Goal: Task Accomplishment & Management: Use online tool/utility

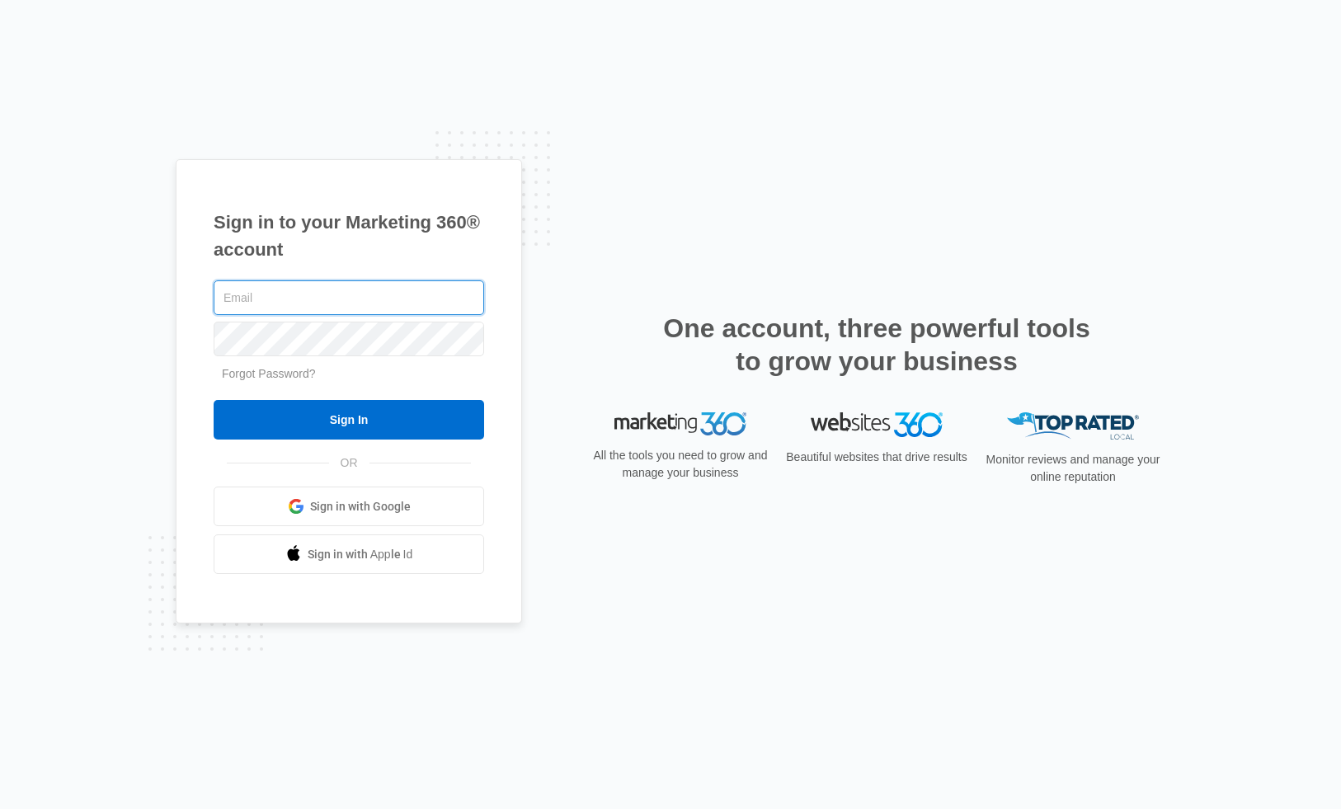
type input "[PERSON_NAME][EMAIL_ADDRESS][PERSON_NAME][DOMAIN_NAME]"
click at [349, 420] on input "Sign In" at bounding box center [349, 420] width 270 height 40
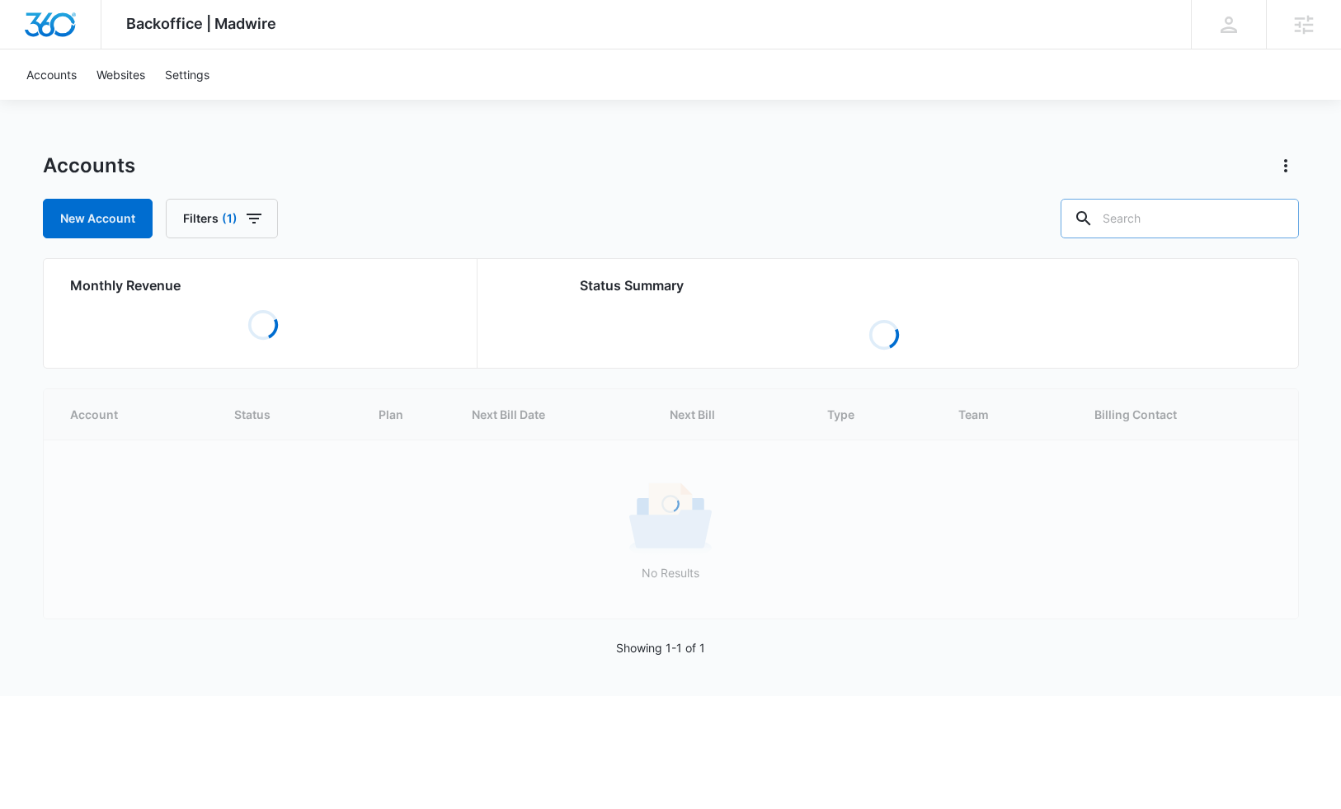
click at [1156, 211] on input "text" at bounding box center [1179, 219] width 238 height 40
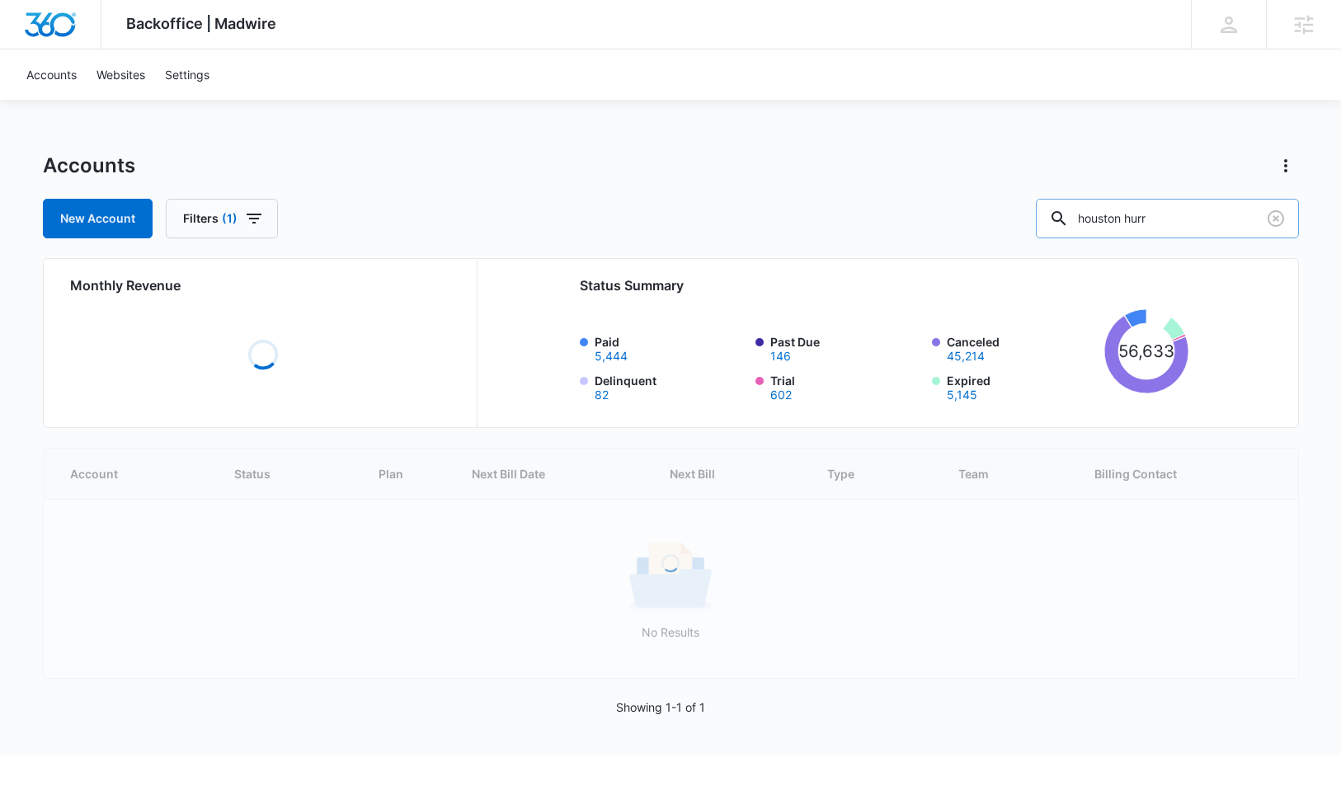
type input "houston hurr"
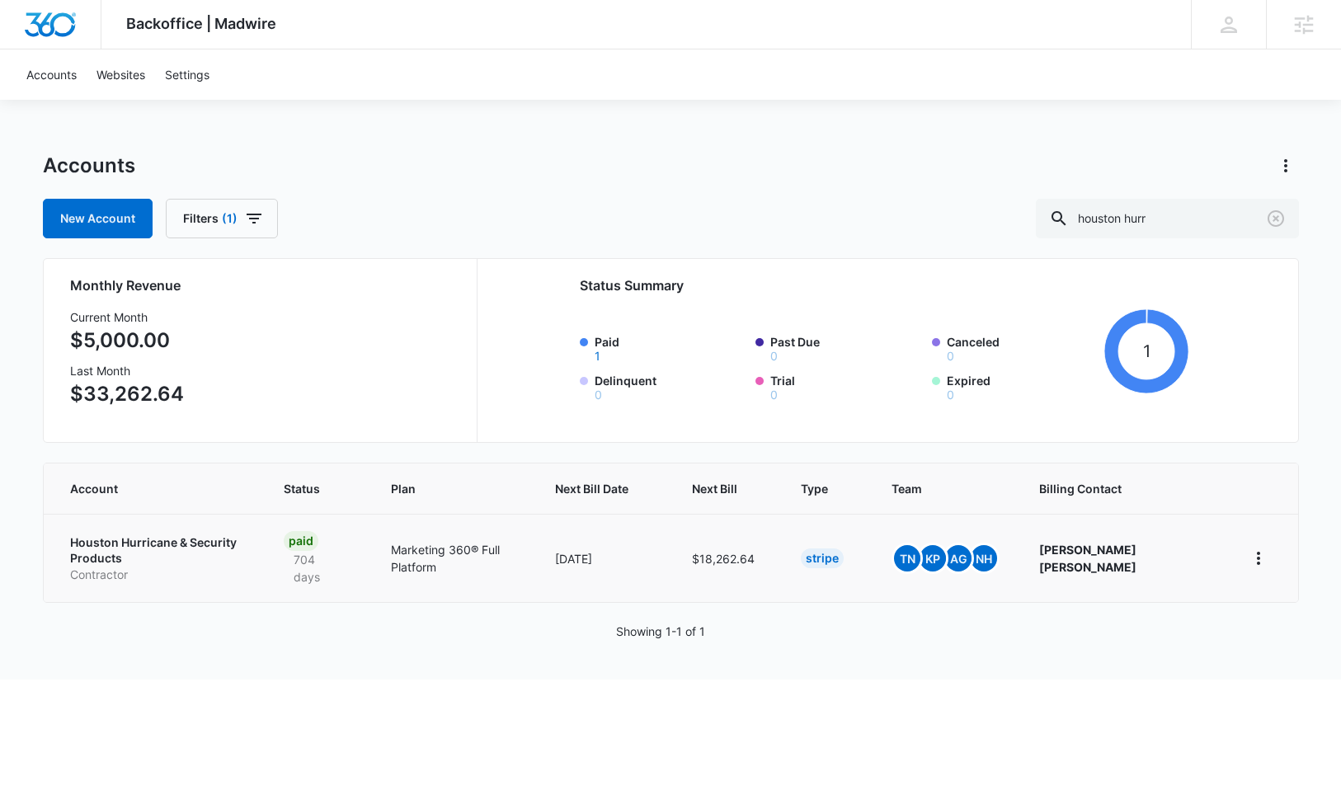
click at [120, 539] on p "Houston Hurricane & Security Products" at bounding box center [157, 550] width 174 height 32
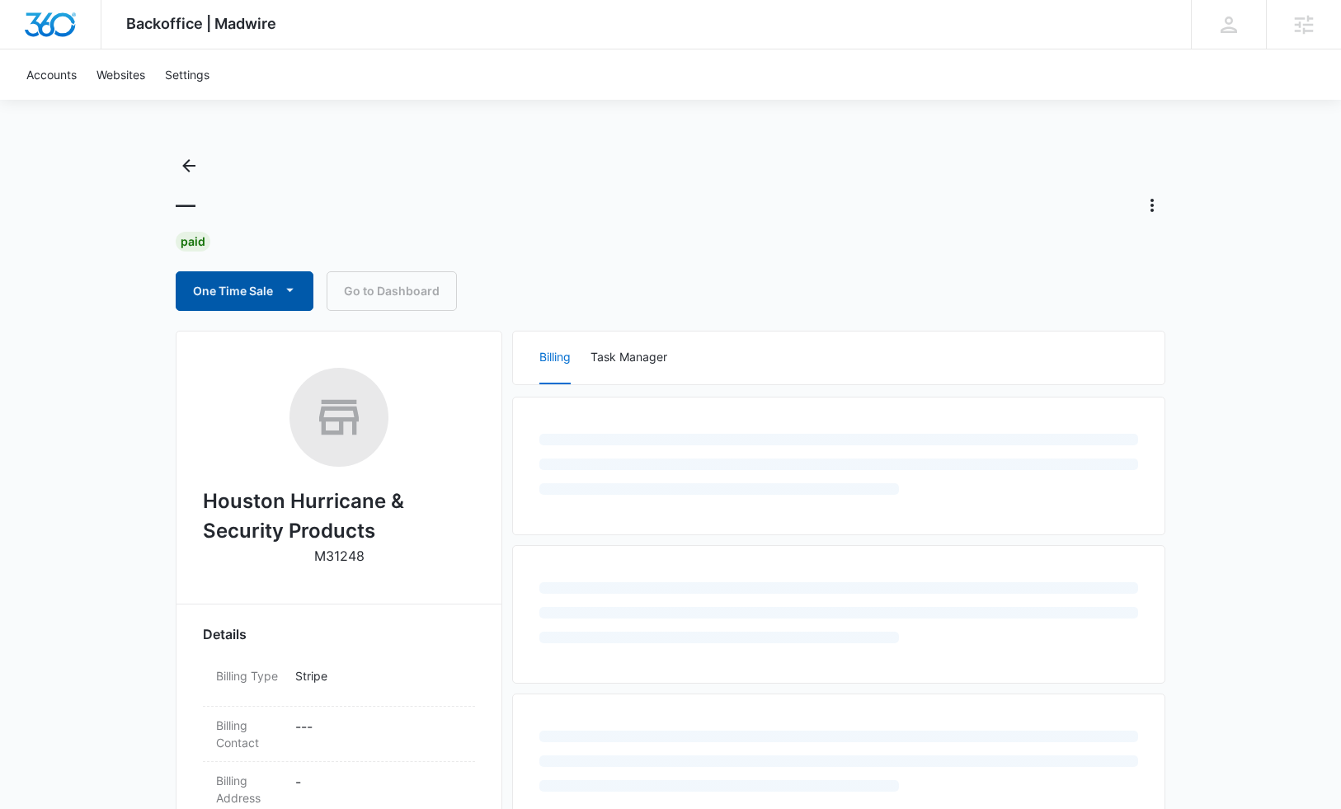
click at [200, 284] on button "One Time Sale" at bounding box center [245, 291] width 138 height 40
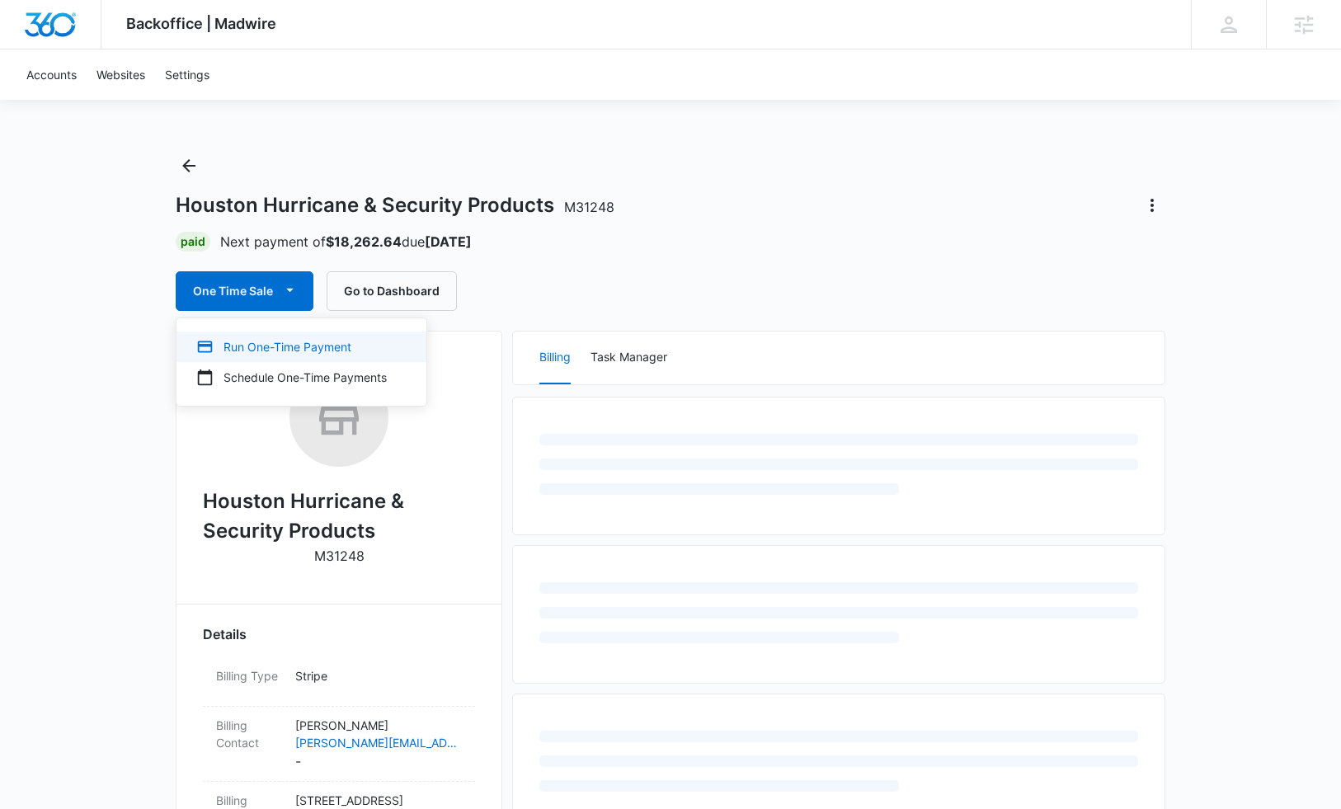
click at [249, 355] on div "Run One-Time Payment" at bounding box center [291, 346] width 190 height 17
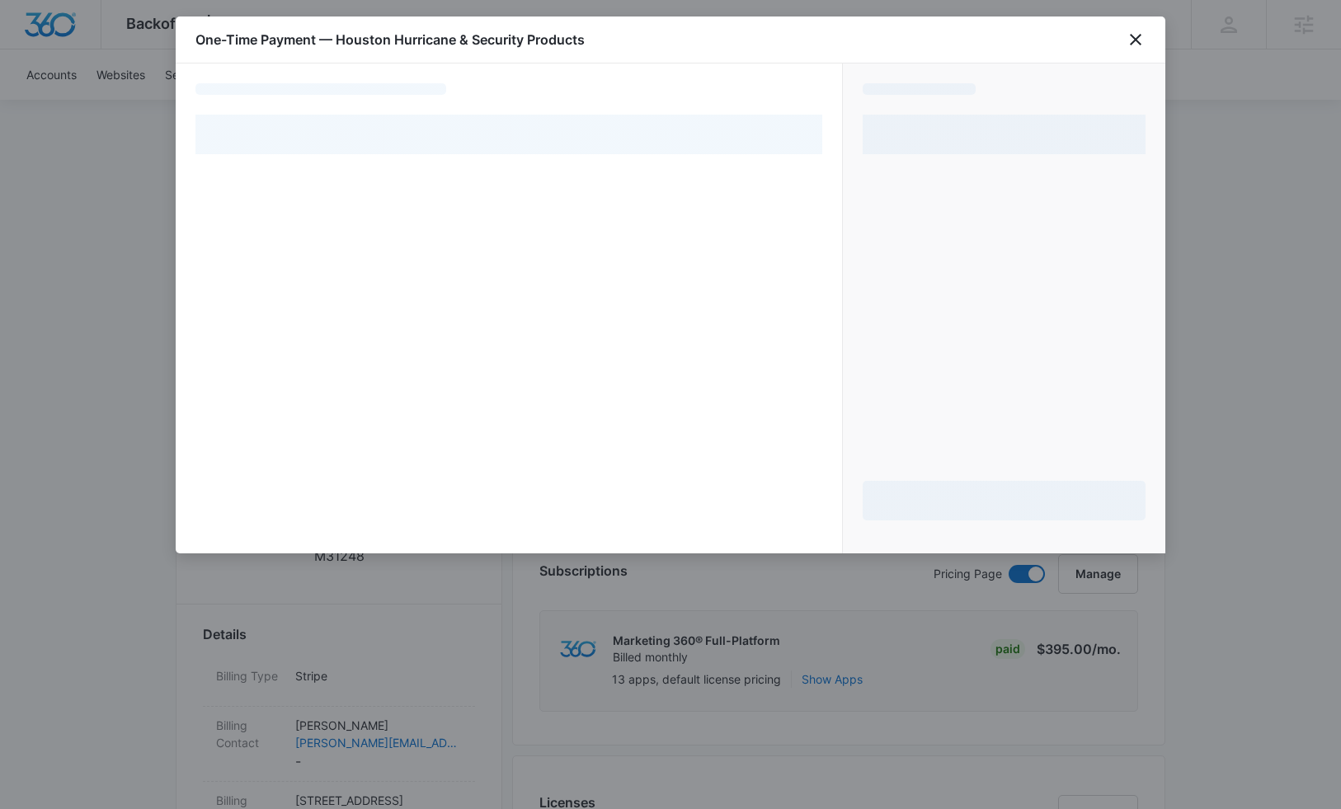
select select "pm_1Lu0wRA4n8RTgNjUaCLJ12RP"
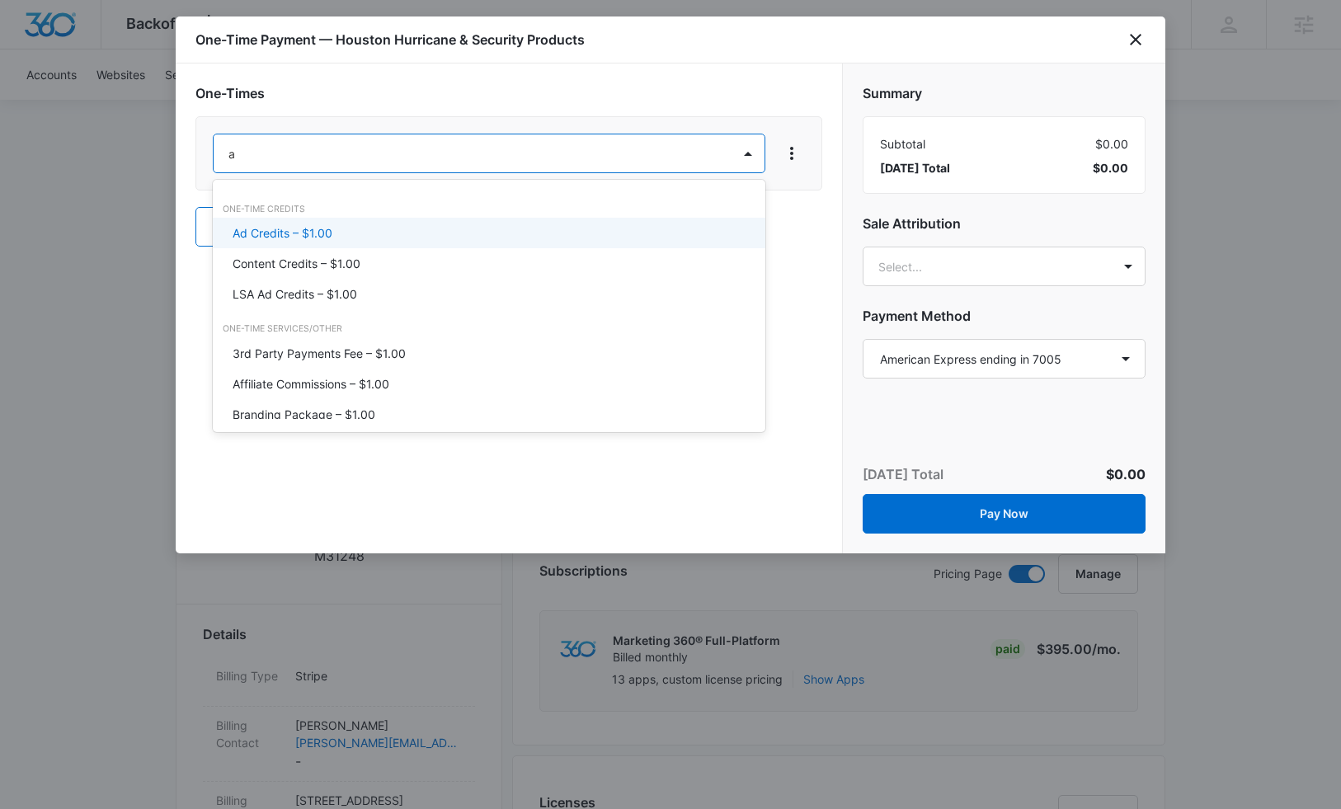
type input "ad"
click at [328, 236] on p "Ad Credits – $1.00" at bounding box center [283, 232] width 100 height 17
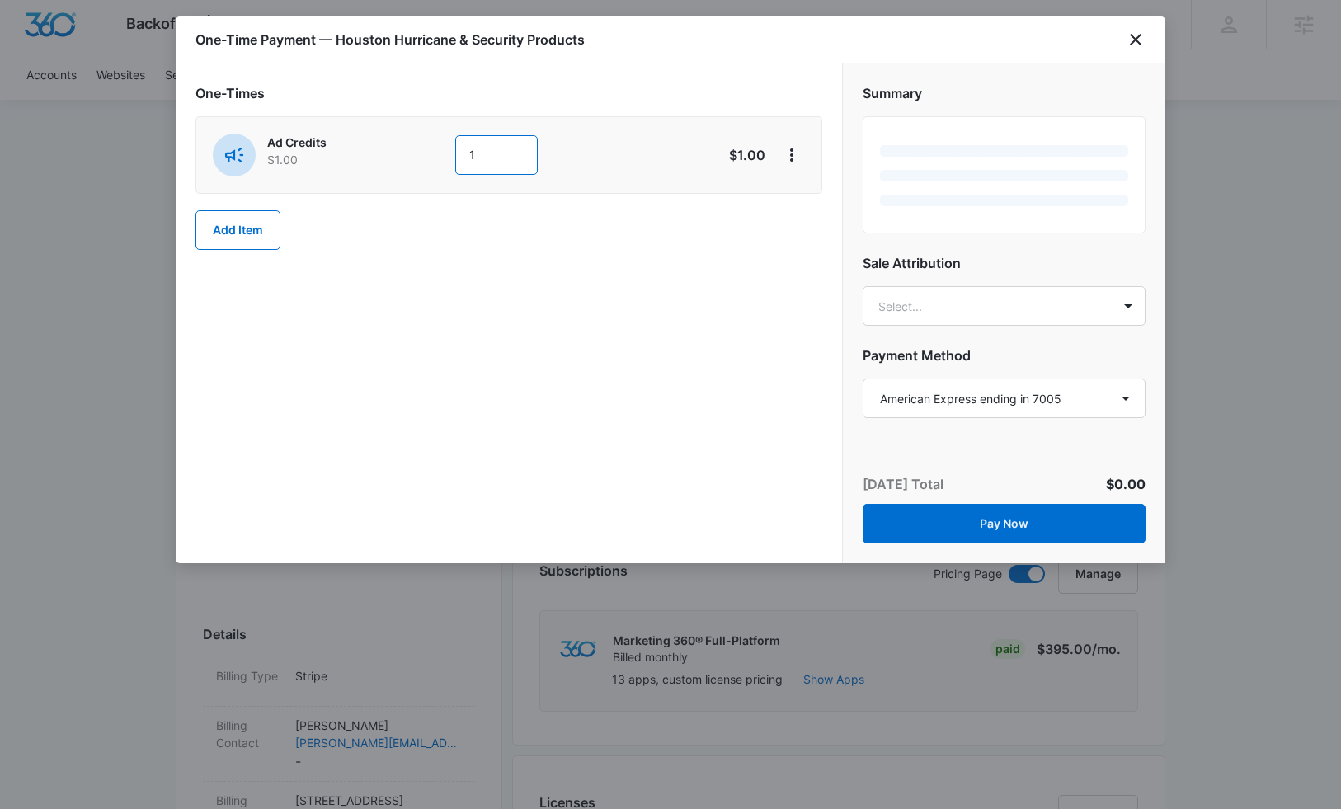
click at [499, 161] on input "1" at bounding box center [496, 155] width 82 height 40
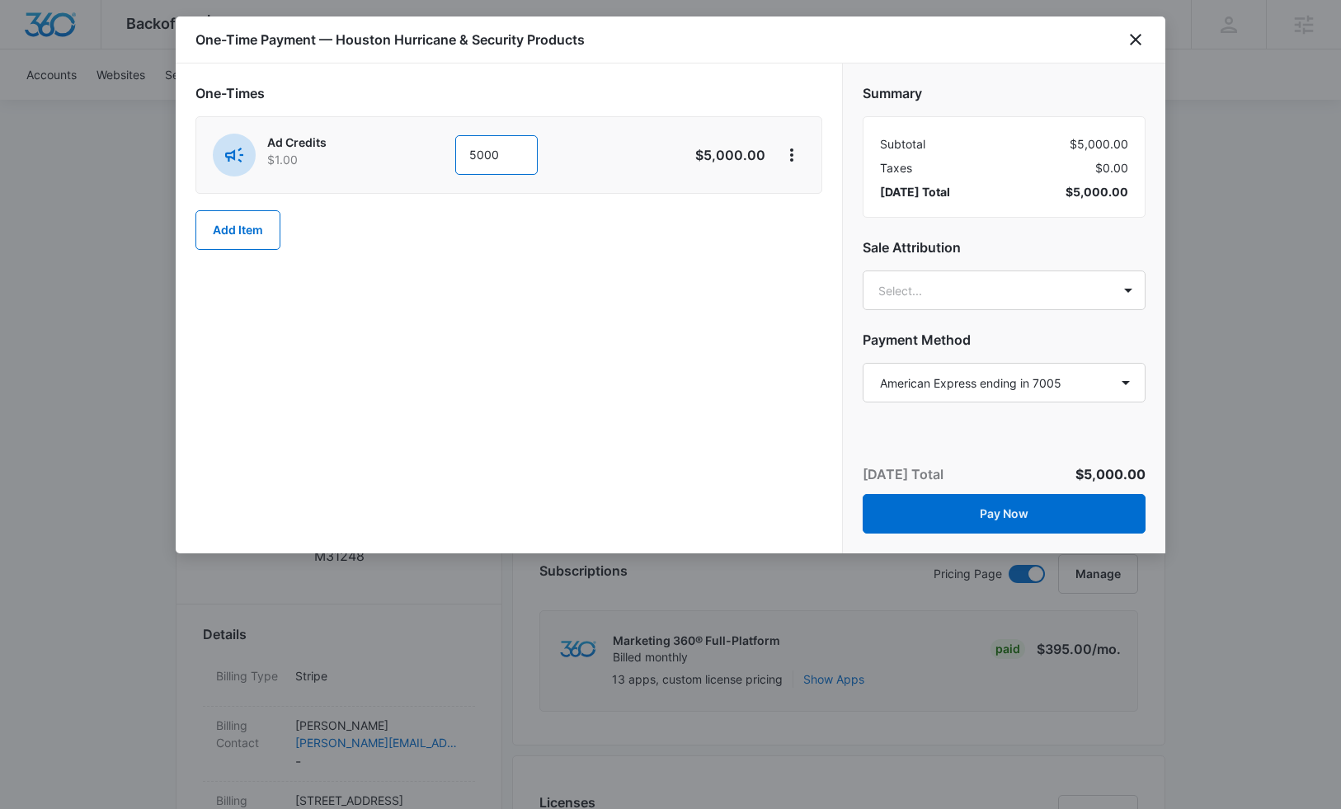
type input "5000"
drag, startPoint x: 478, startPoint y: 256, endPoint x: 511, endPoint y: 268, distance: 34.9
click at [478, 256] on div "One-Times Ad Credits $1.00 5000 $5,000.00 Add Item" at bounding box center [508, 174] width 627 height 183
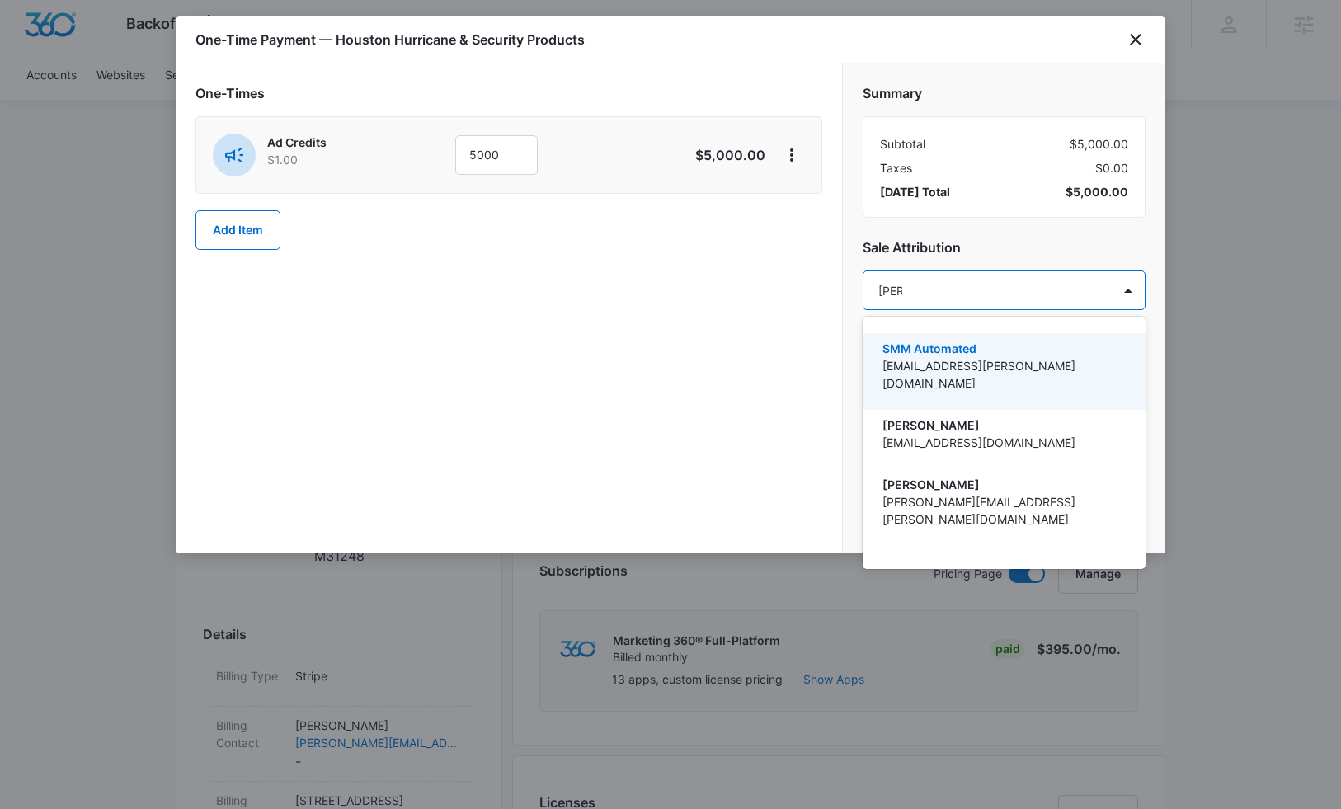
type input "tomm"
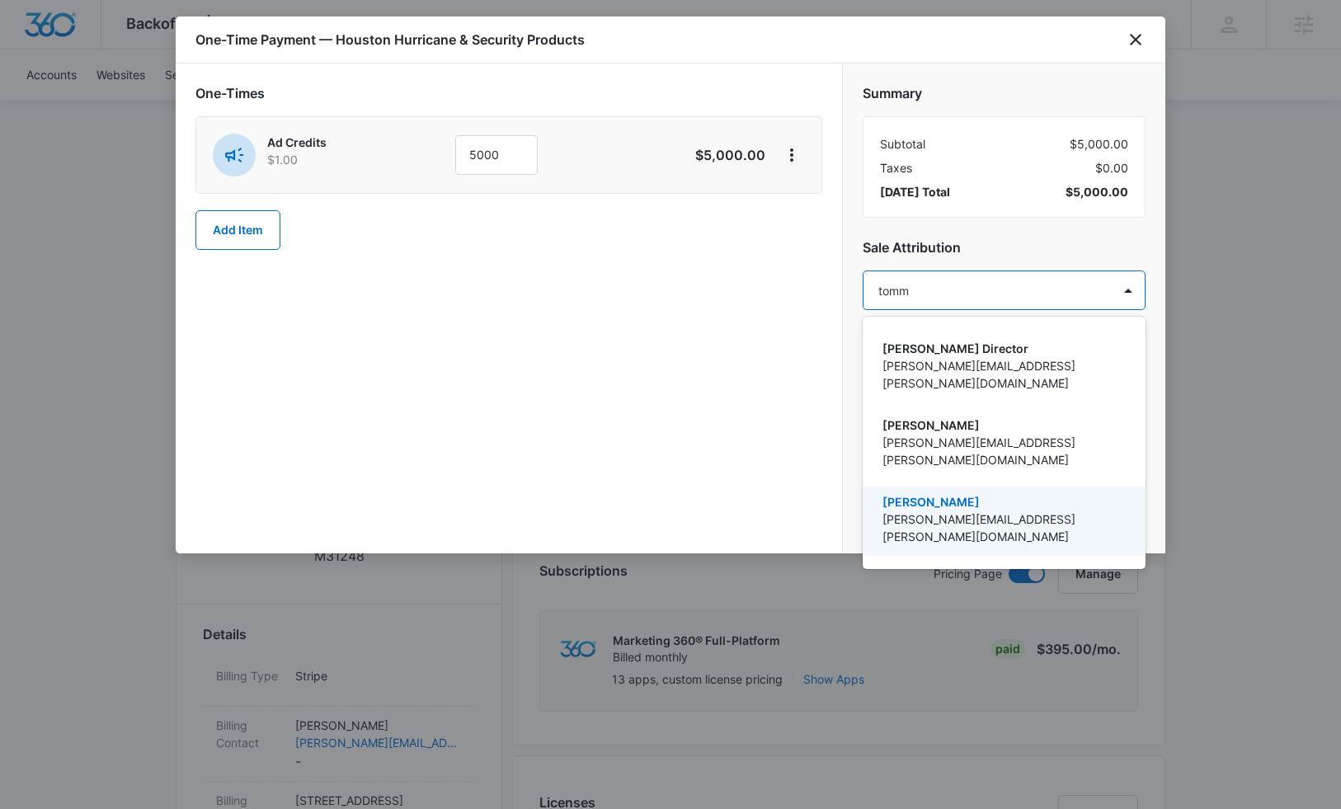
click at [933, 493] on p "[PERSON_NAME]" at bounding box center [1002, 501] width 240 height 17
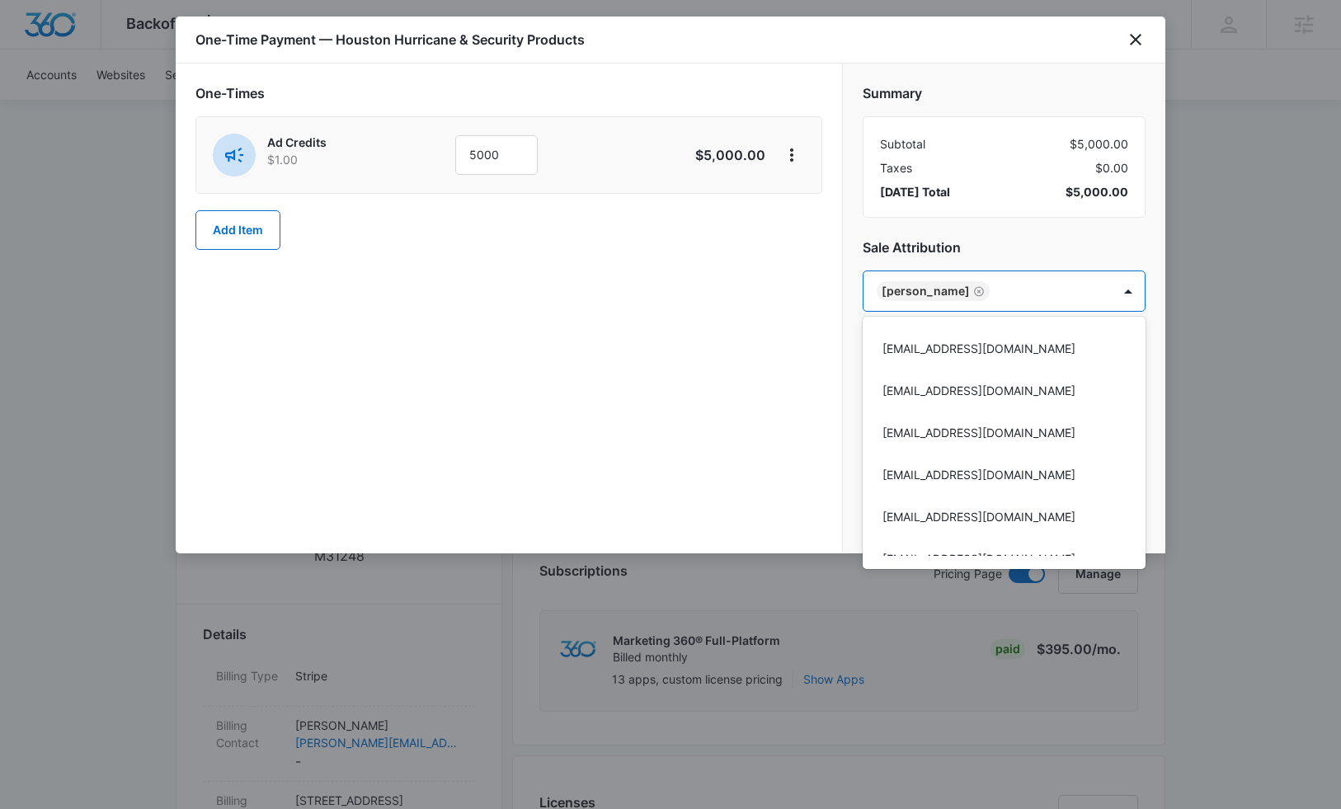
click at [797, 382] on div at bounding box center [670, 404] width 1341 height 809
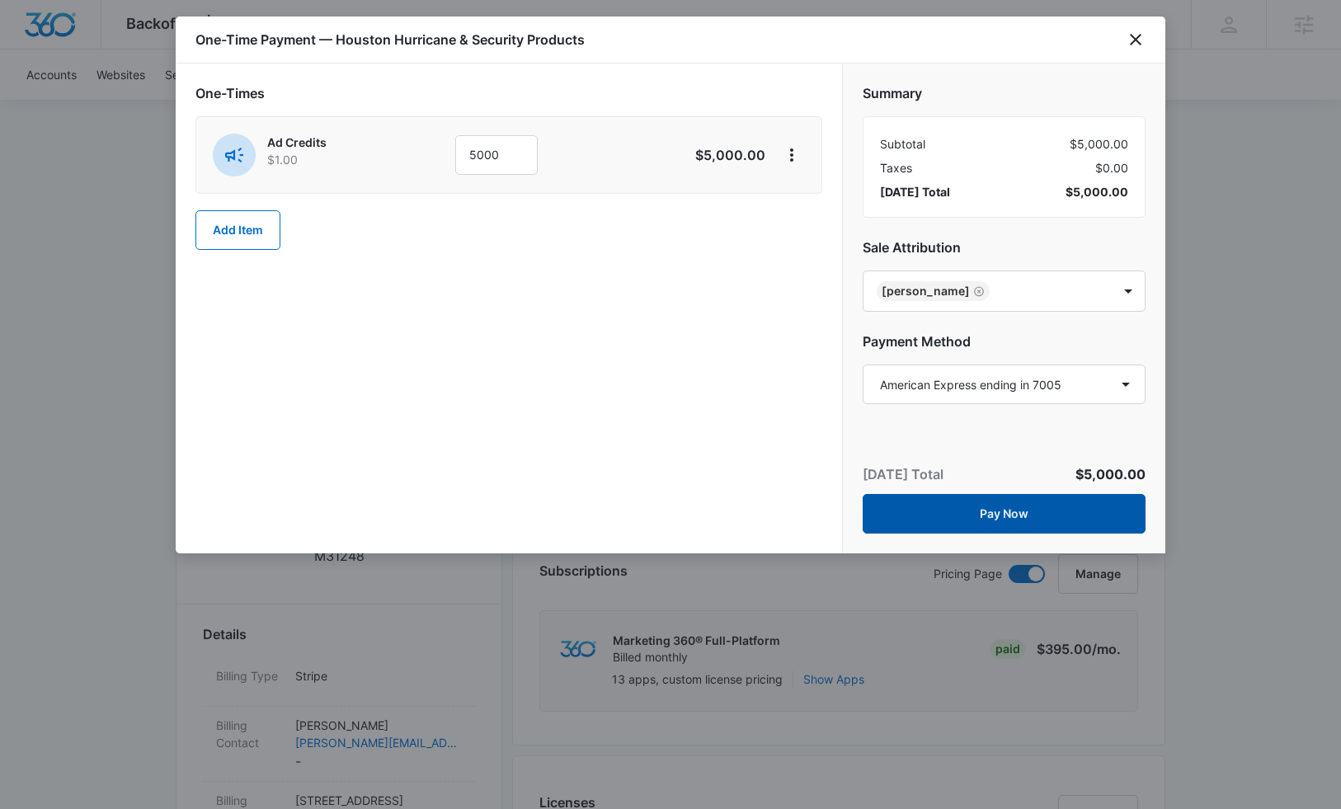
click at [985, 519] on button "Pay Now" at bounding box center [1004, 514] width 283 height 40
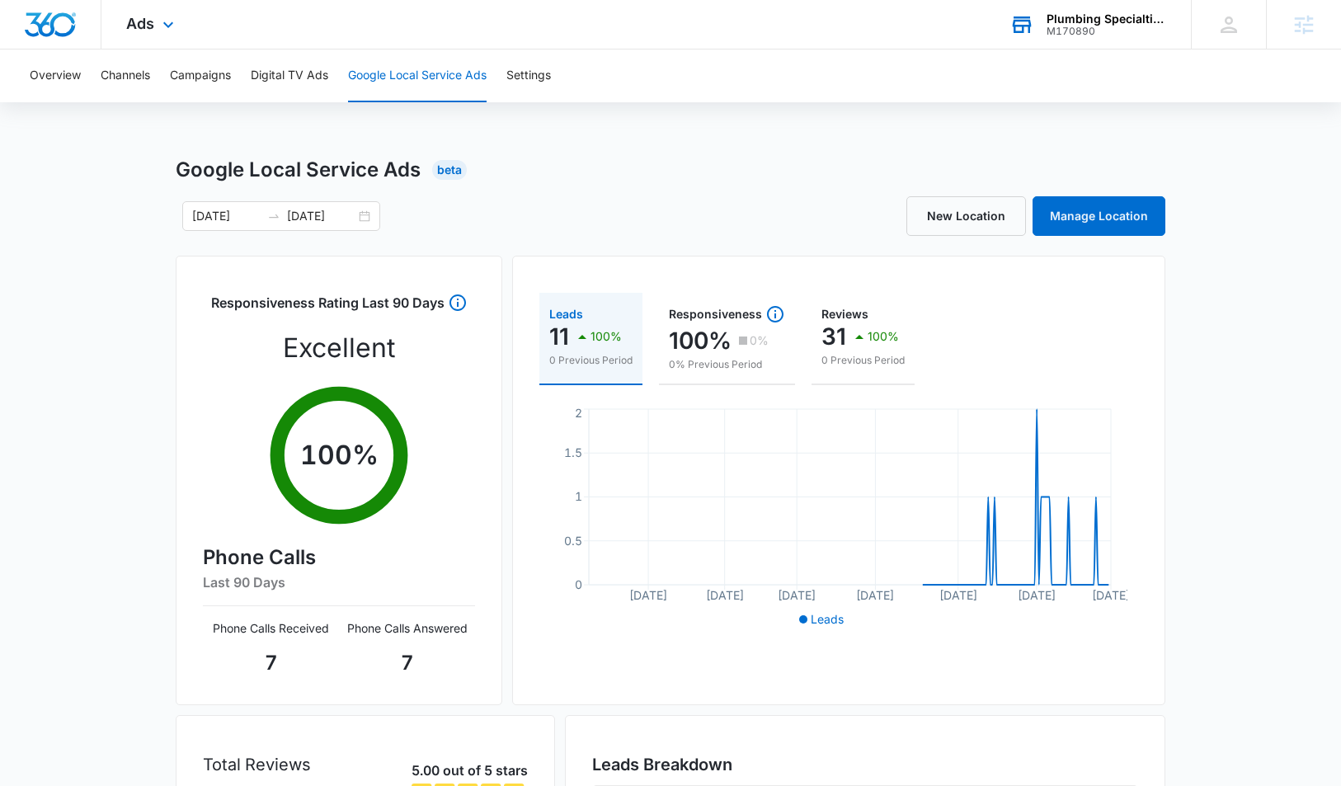
click at [1140, 23] on div "Plumbing Specialties & More" at bounding box center [1106, 18] width 120 height 13
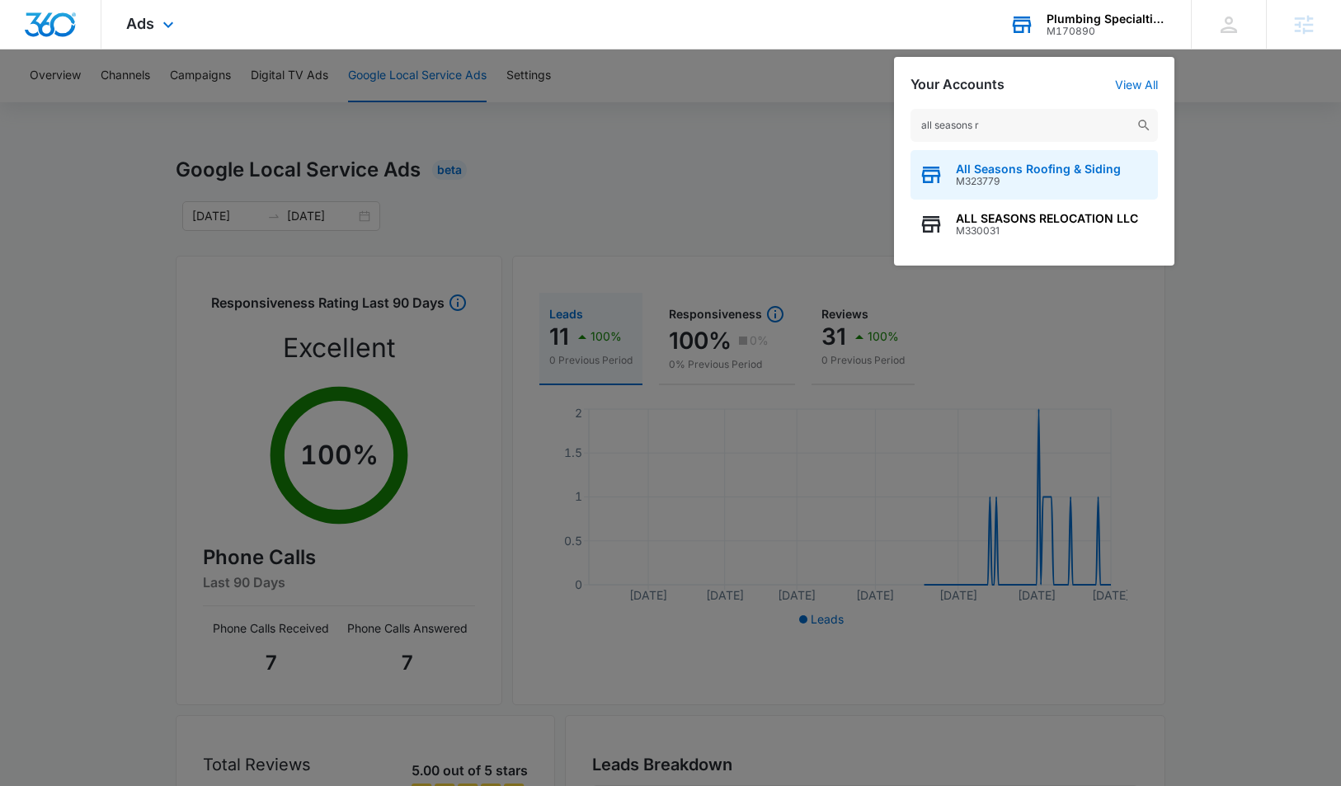
type input "all seasons r"
click at [1005, 175] on span "All Seasons Roofing & Siding" at bounding box center [1038, 168] width 165 height 13
